Goal: Task Accomplishment & Management: Manage account settings

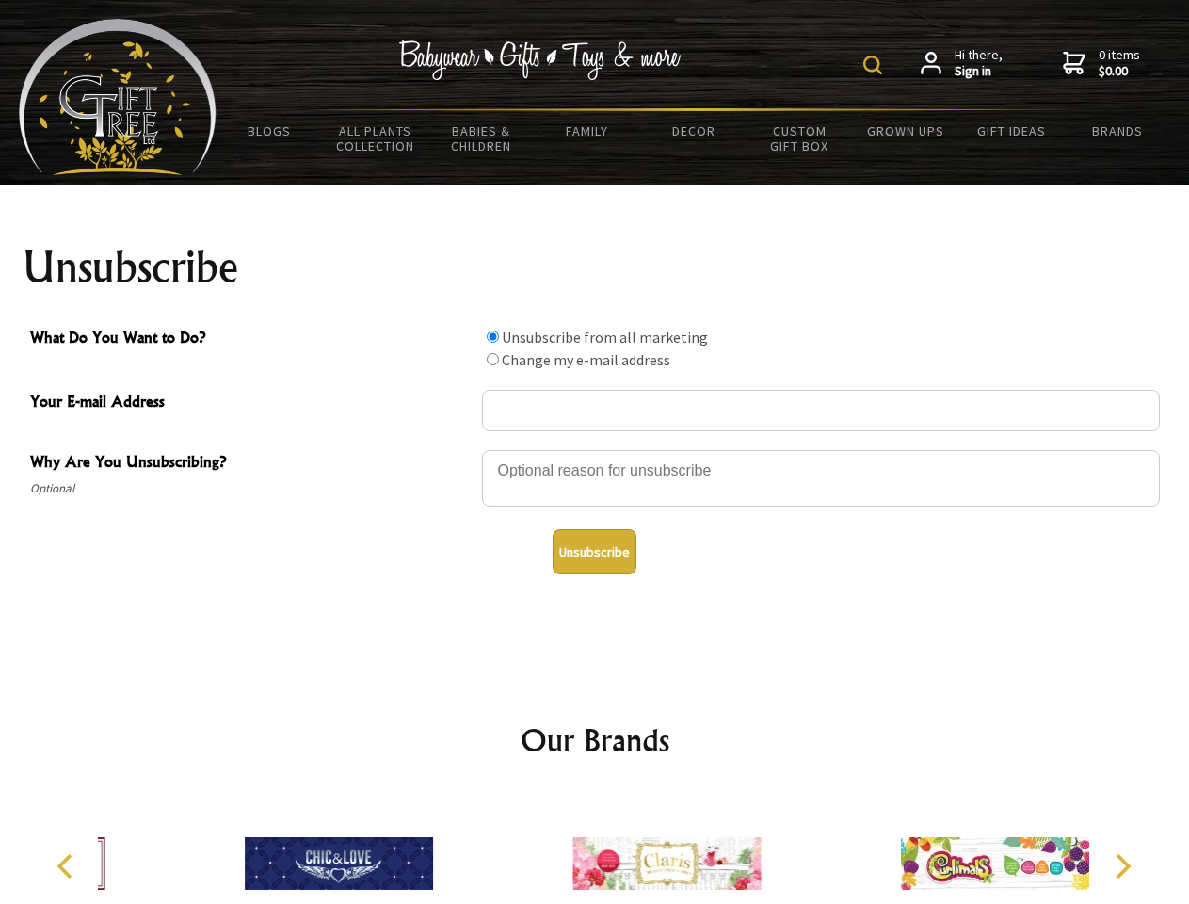
click at [876, 65] on img at bounding box center [873, 65] width 19 height 19
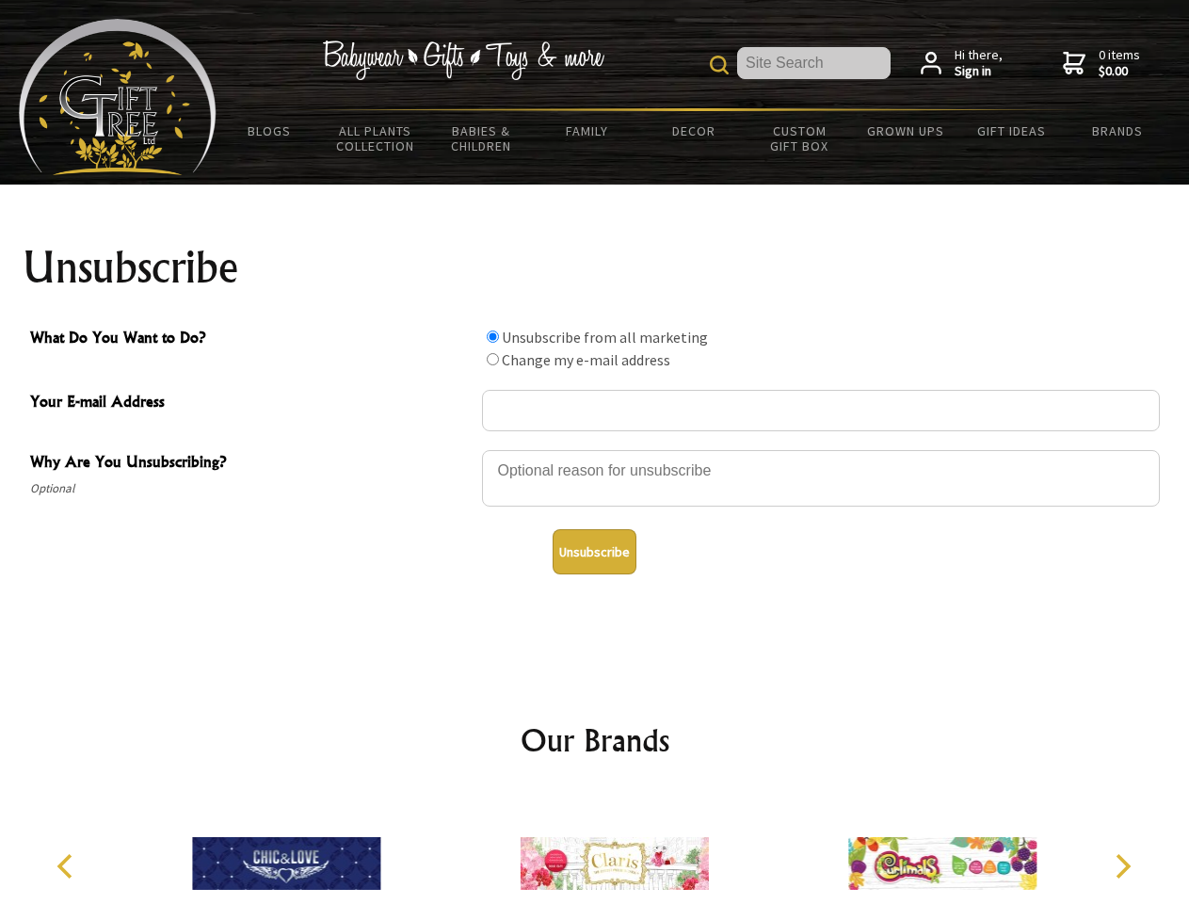
click at [595, 449] on div at bounding box center [821, 481] width 678 height 66
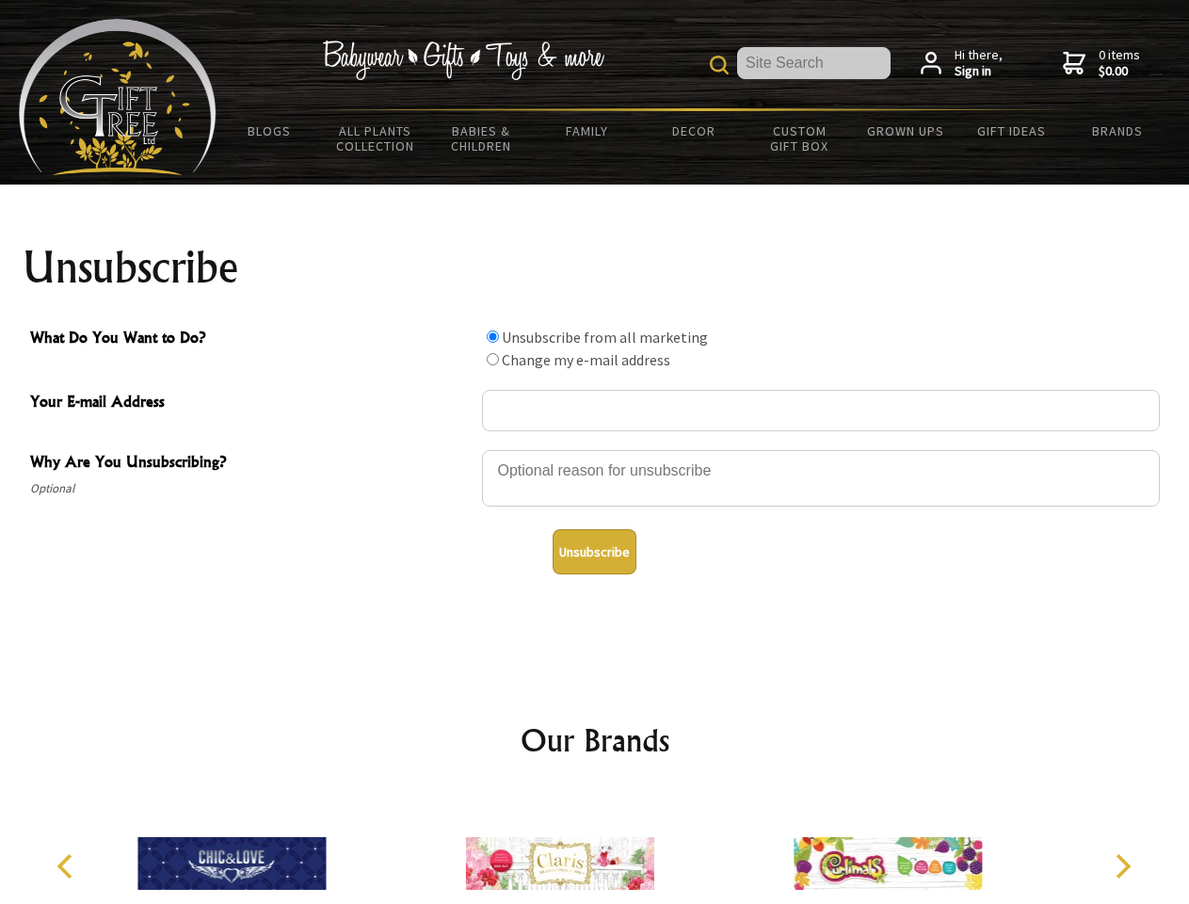
click at [493, 336] on input "What Do You Want to Do?" at bounding box center [493, 337] width 12 height 12
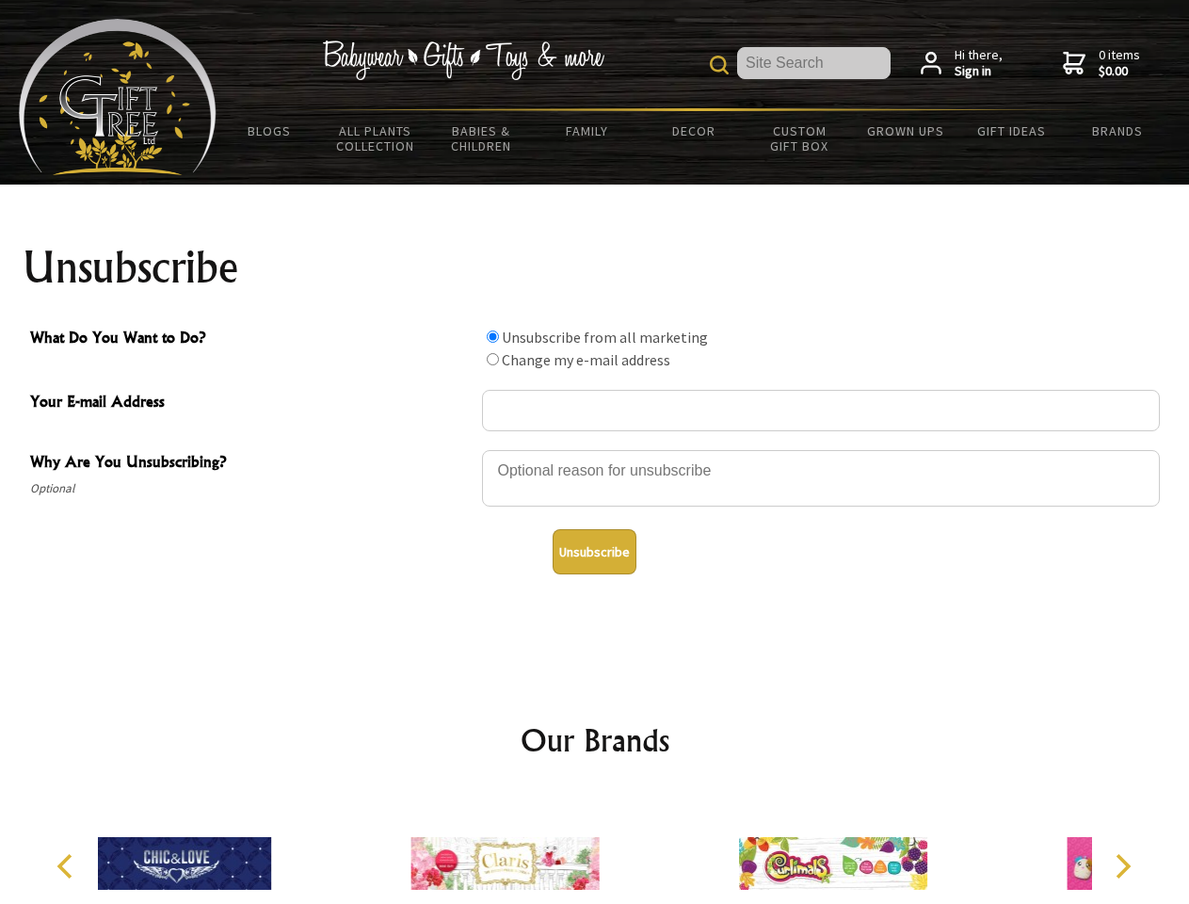
click at [493, 359] on input "What Do You Want to Do?" at bounding box center [493, 359] width 12 height 12
radio input "true"
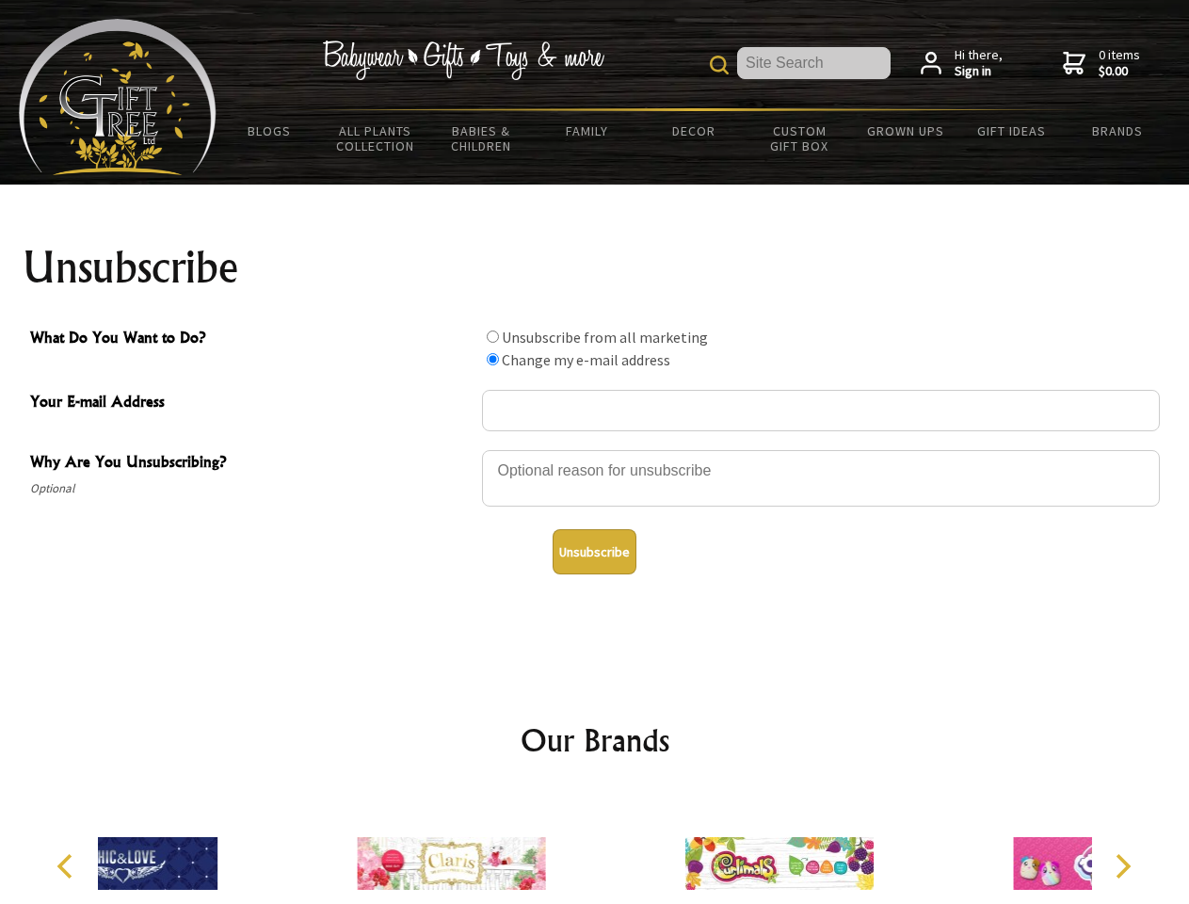
click at [594, 552] on button "Unsubscribe" at bounding box center [595, 551] width 84 height 45
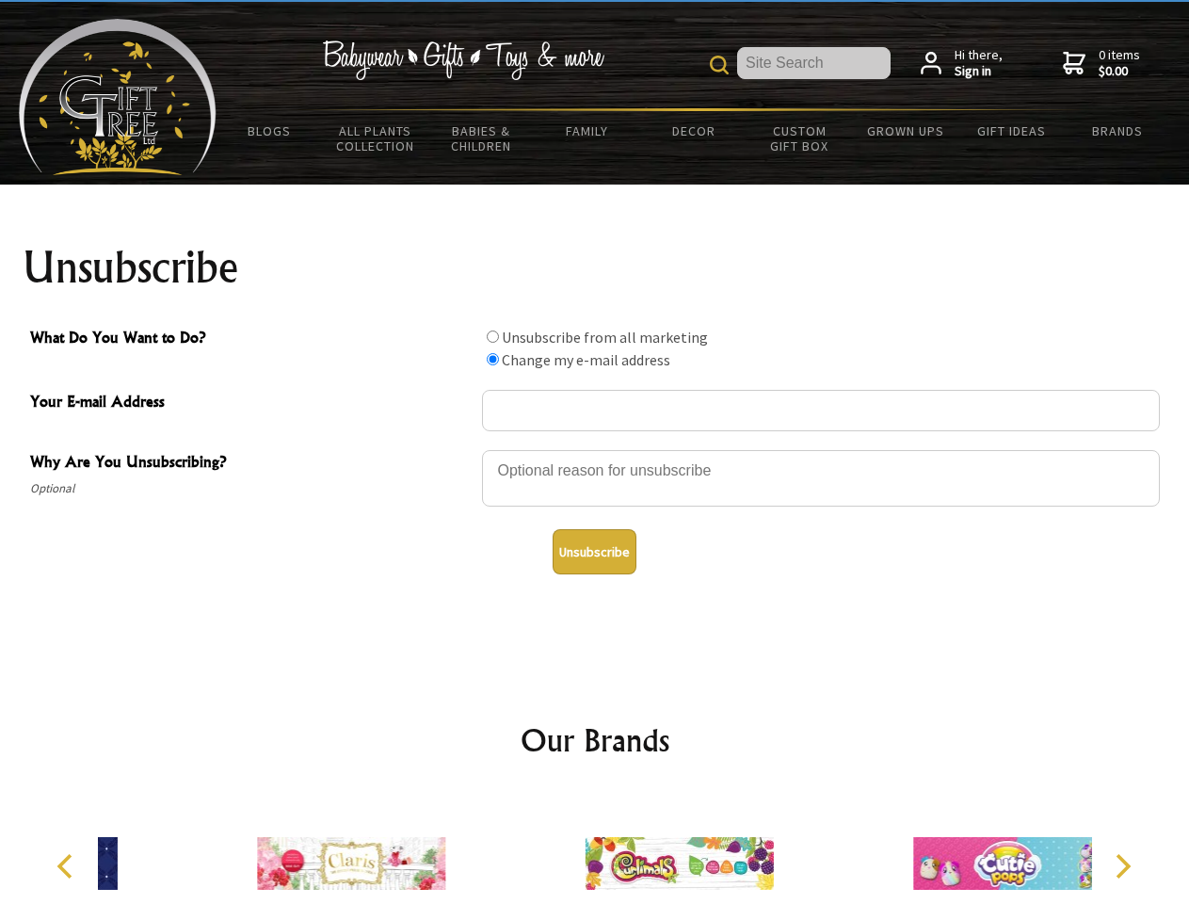
click at [595, 849] on img at bounding box center [680, 863] width 188 height 141
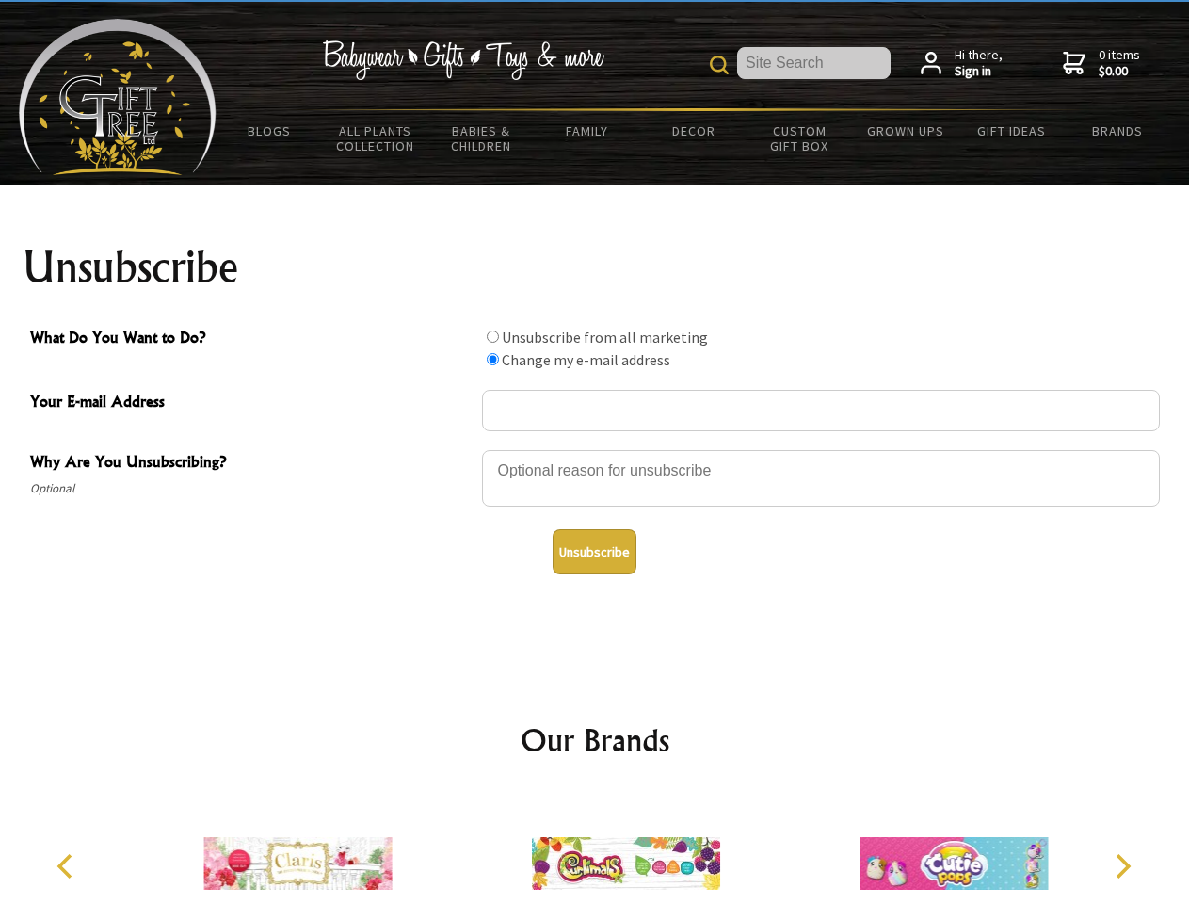
click at [68, 866] on icon "Previous" at bounding box center [67, 866] width 24 height 24
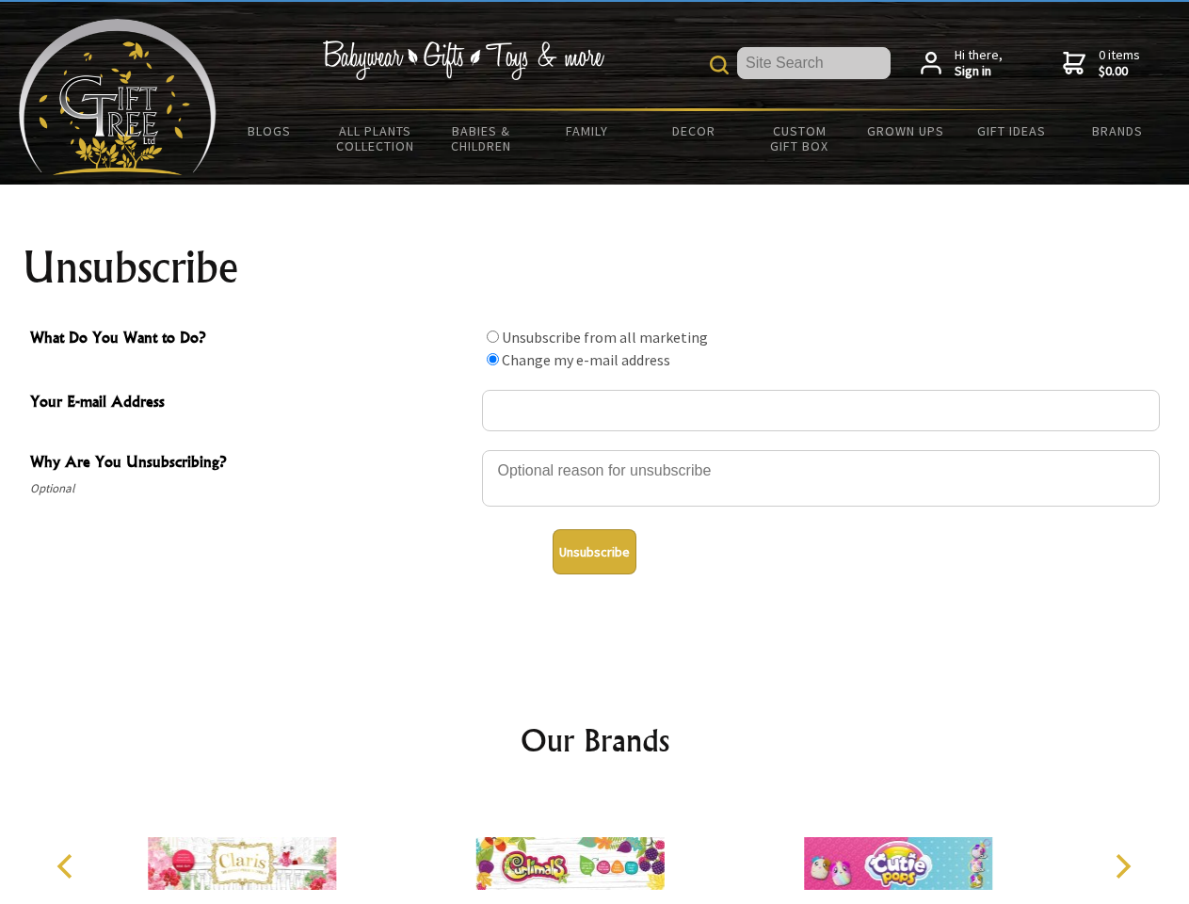
click at [1123, 866] on icon "Next" at bounding box center [1121, 866] width 24 height 24
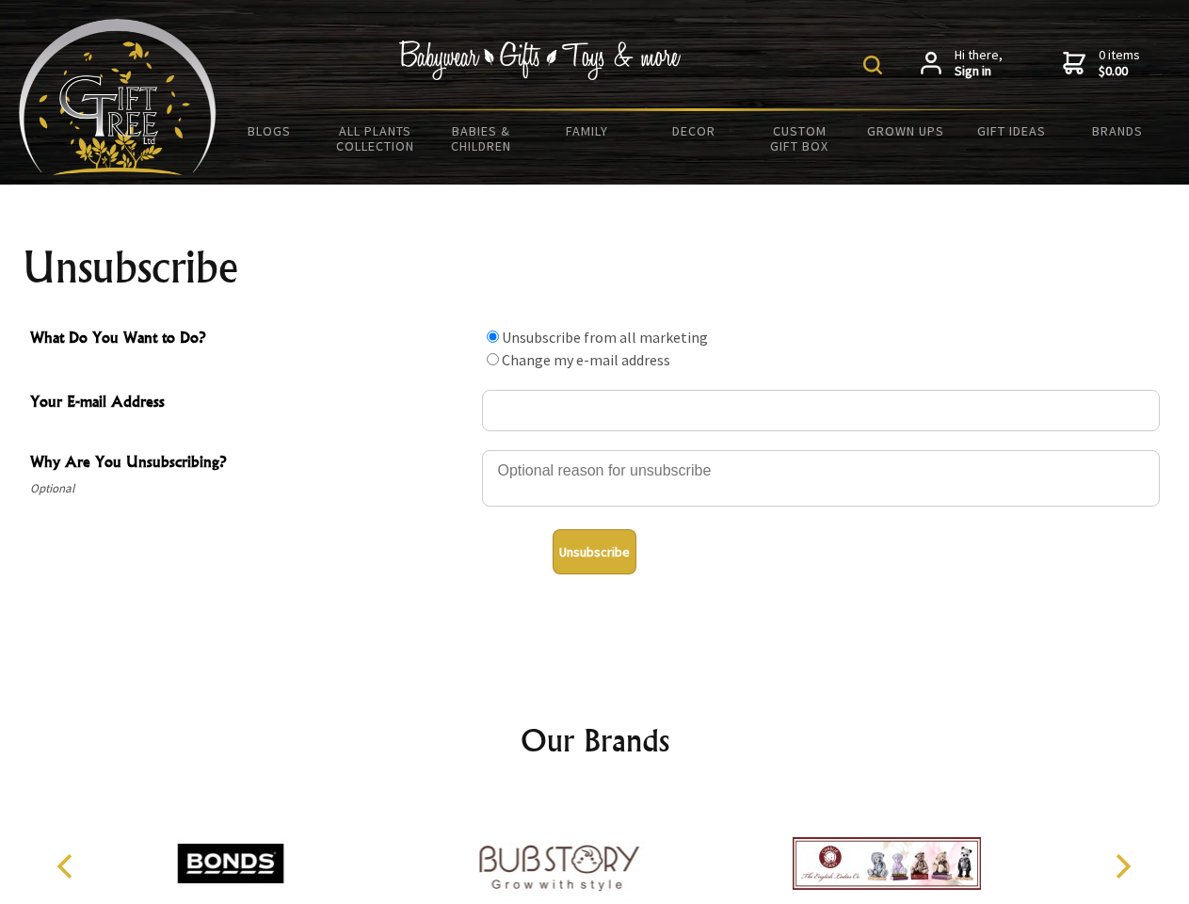
click at [876, 65] on img at bounding box center [873, 65] width 19 height 19
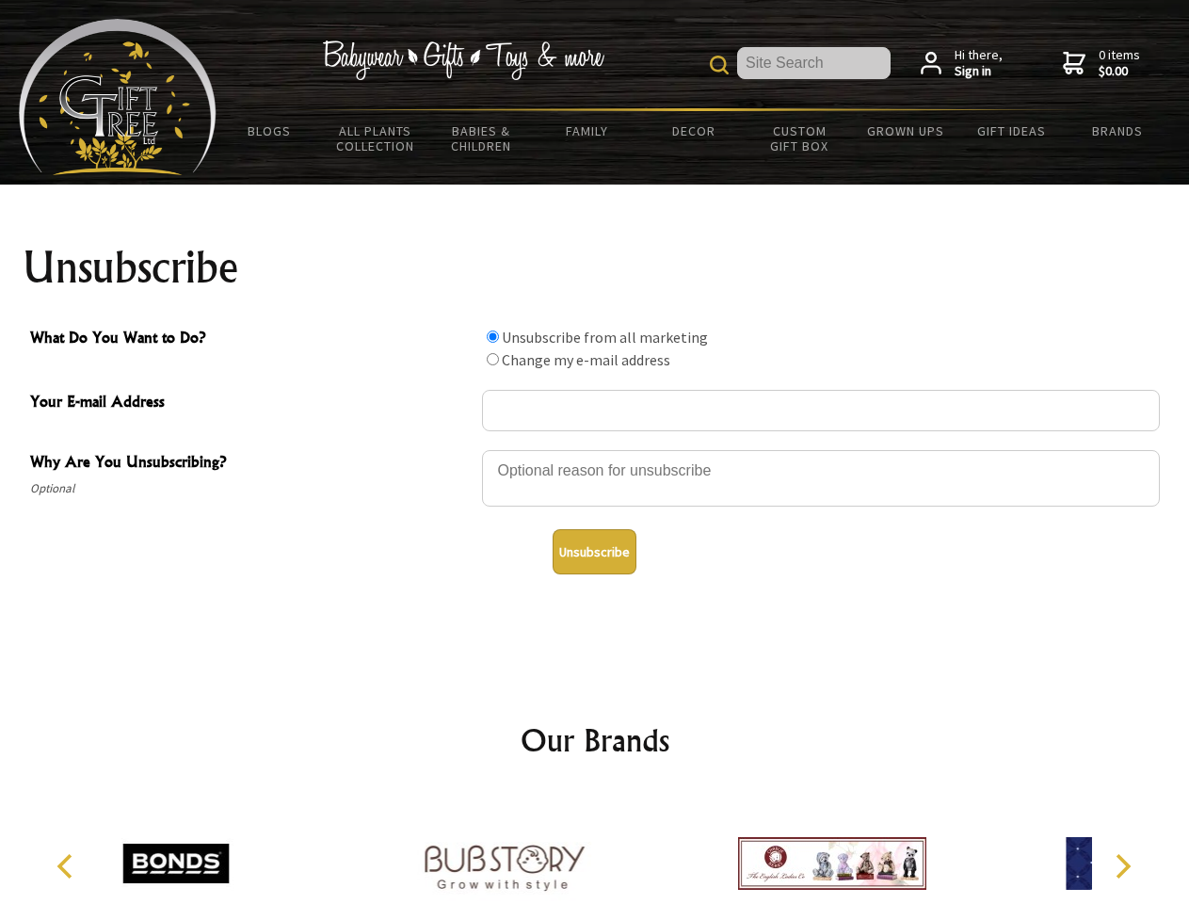
click at [595, 449] on div at bounding box center [821, 481] width 678 height 66
click at [493, 336] on input "What Do You Want to Do?" at bounding box center [493, 337] width 12 height 12
click at [493, 359] on input "What Do You Want to Do?" at bounding box center [493, 359] width 12 height 12
radio input "true"
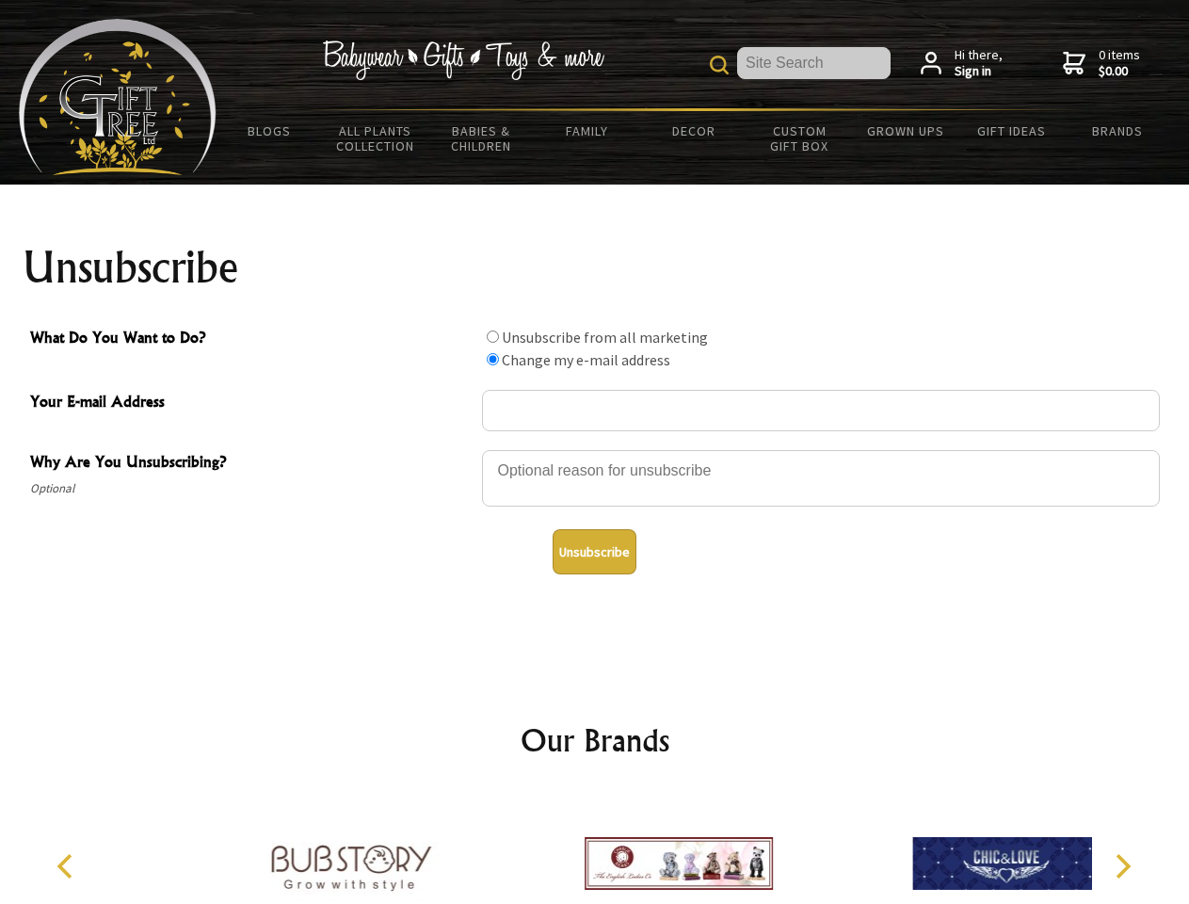
click at [594, 552] on button "Unsubscribe" at bounding box center [595, 551] width 84 height 45
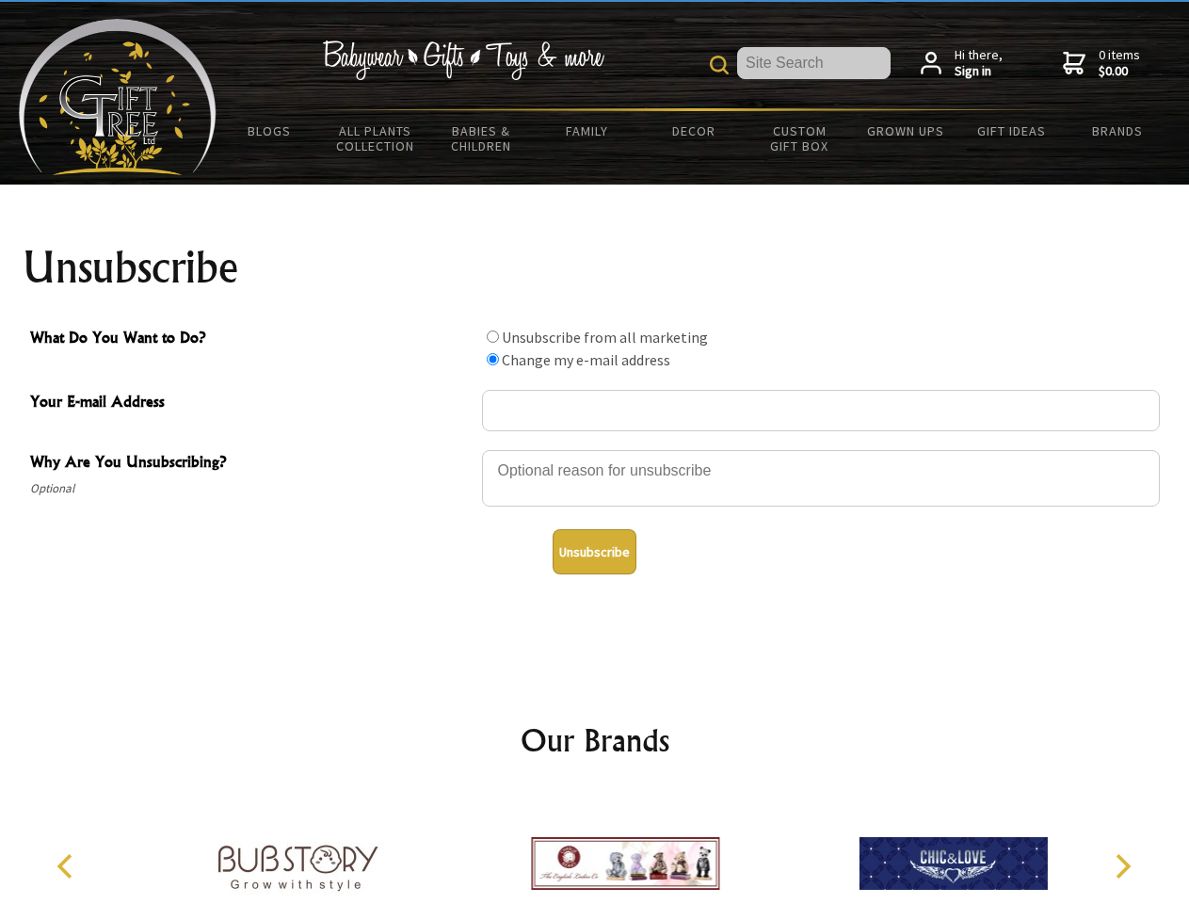
click at [68, 866] on icon "Previous" at bounding box center [67, 866] width 24 height 24
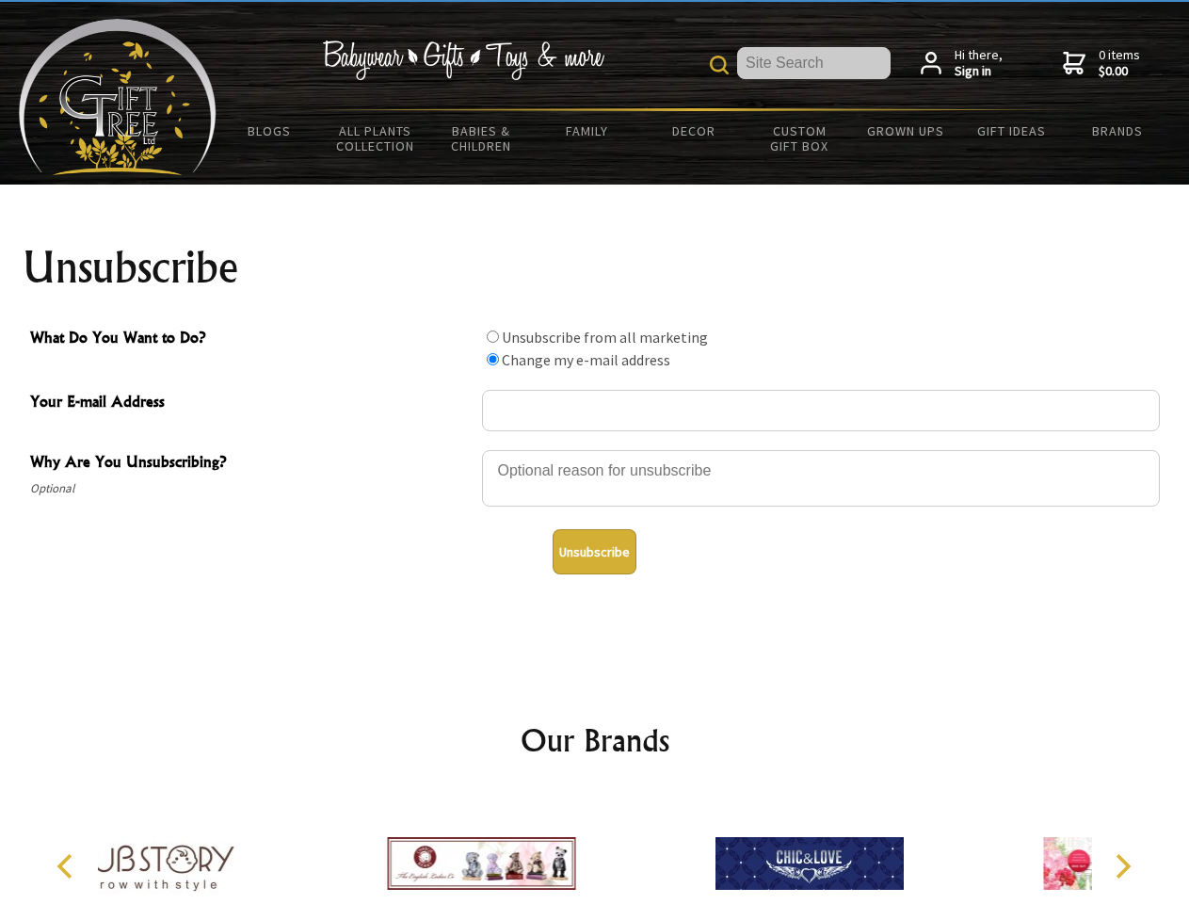
click at [1123, 866] on icon "Next" at bounding box center [1121, 866] width 24 height 24
